Goal: Navigation & Orientation: Go to known website

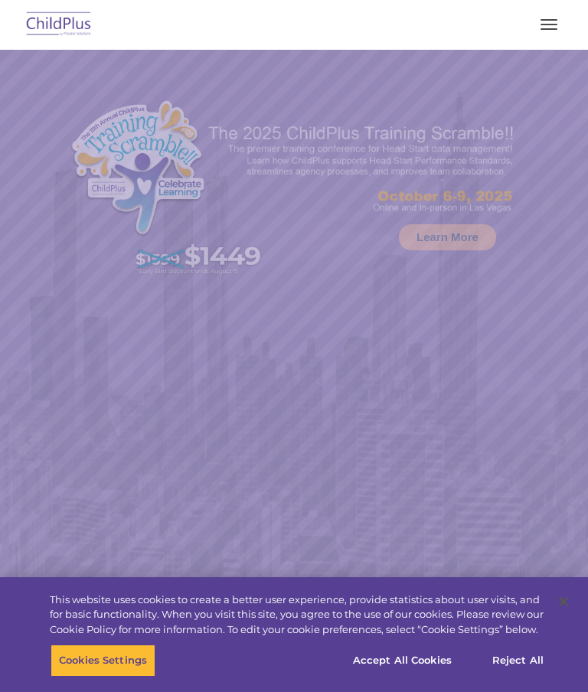
select select "MEDIUM"
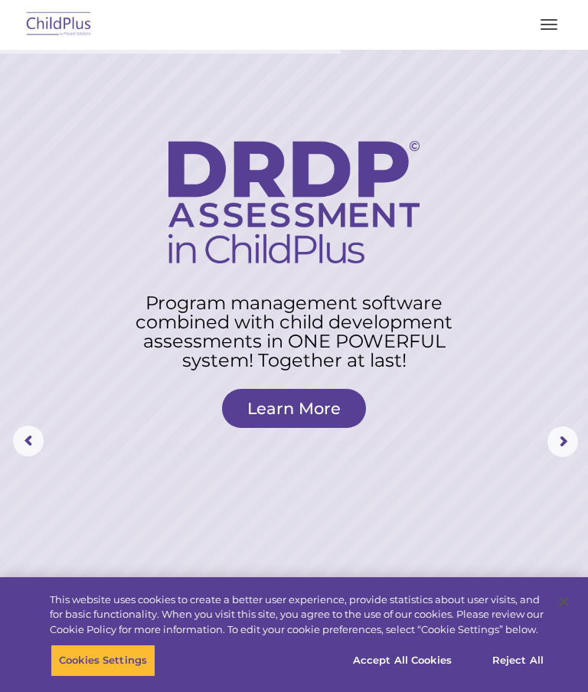
click at [543, 25] on button "button" at bounding box center [549, 24] width 32 height 24
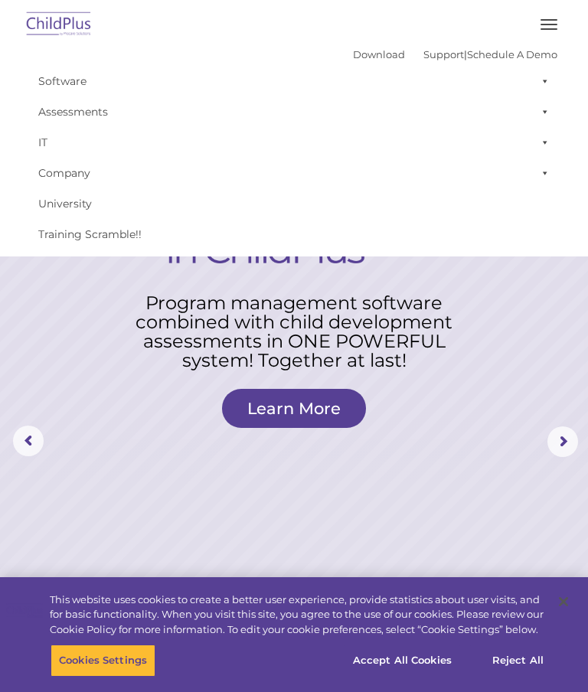
click at [553, 21] on button "button" at bounding box center [549, 24] width 32 height 24
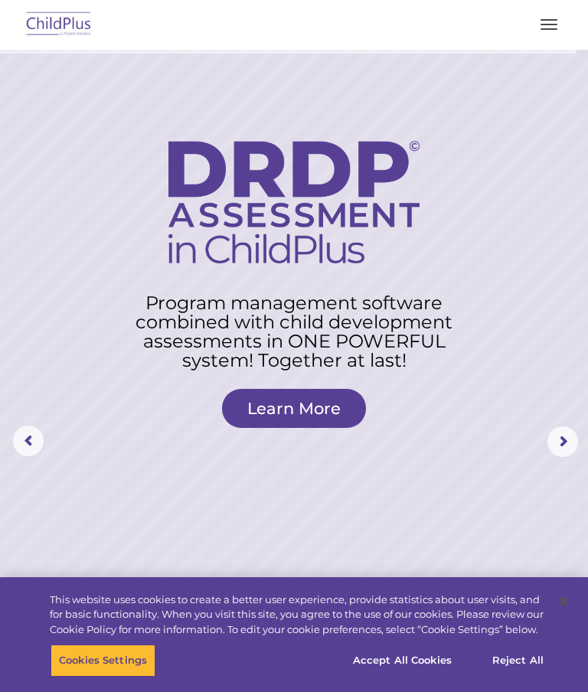
click at [43, 21] on img at bounding box center [59, 25] width 72 height 36
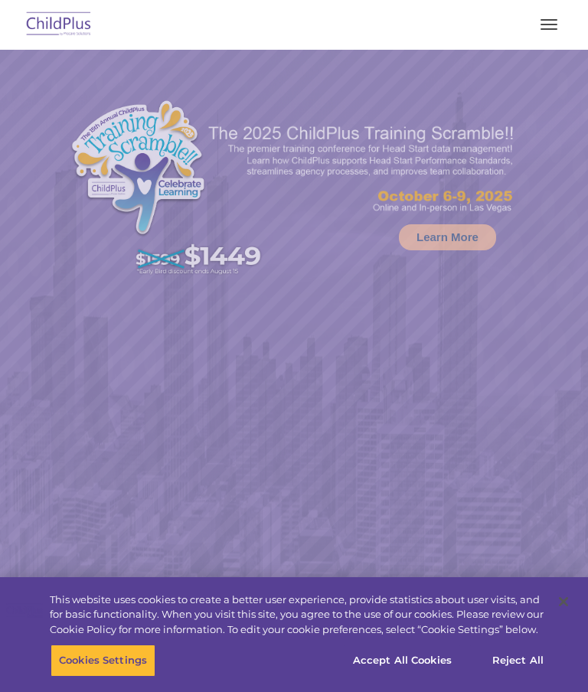
select select "MEDIUM"
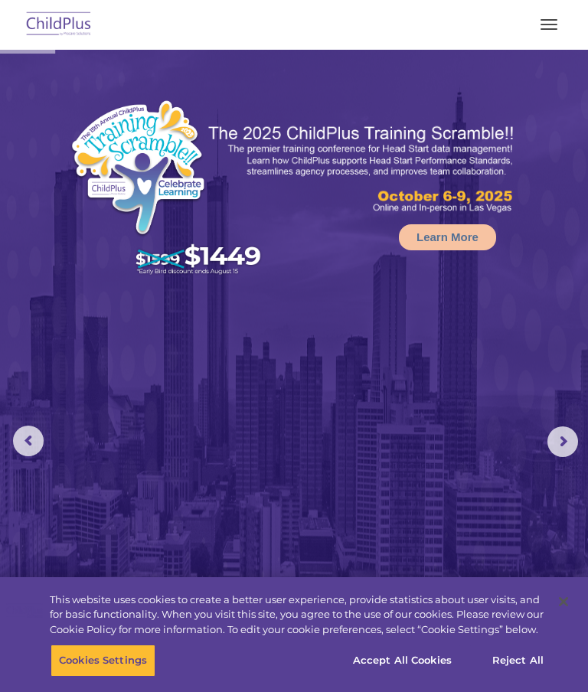
click at [547, 29] on span "button" at bounding box center [548, 29] width 17 height 2
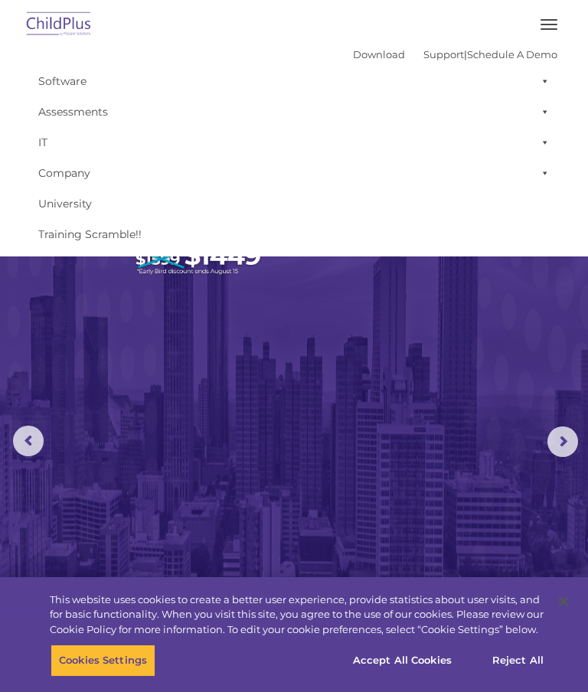
click at [544, 89] on span at bounding box center [541, 81] width 15 height 31
